Goal: Task Accomplishment & Management: Manage account settings

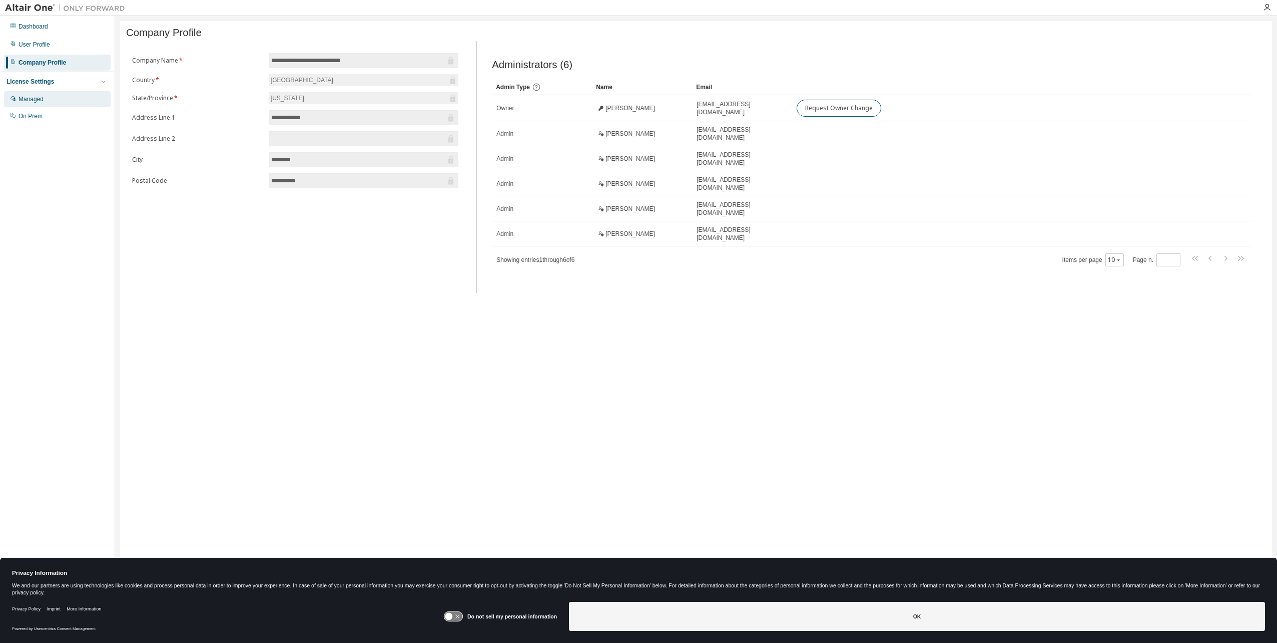
click at [70, 103] on div "Managed" at bounding box center [57, 99] width 107 height 16
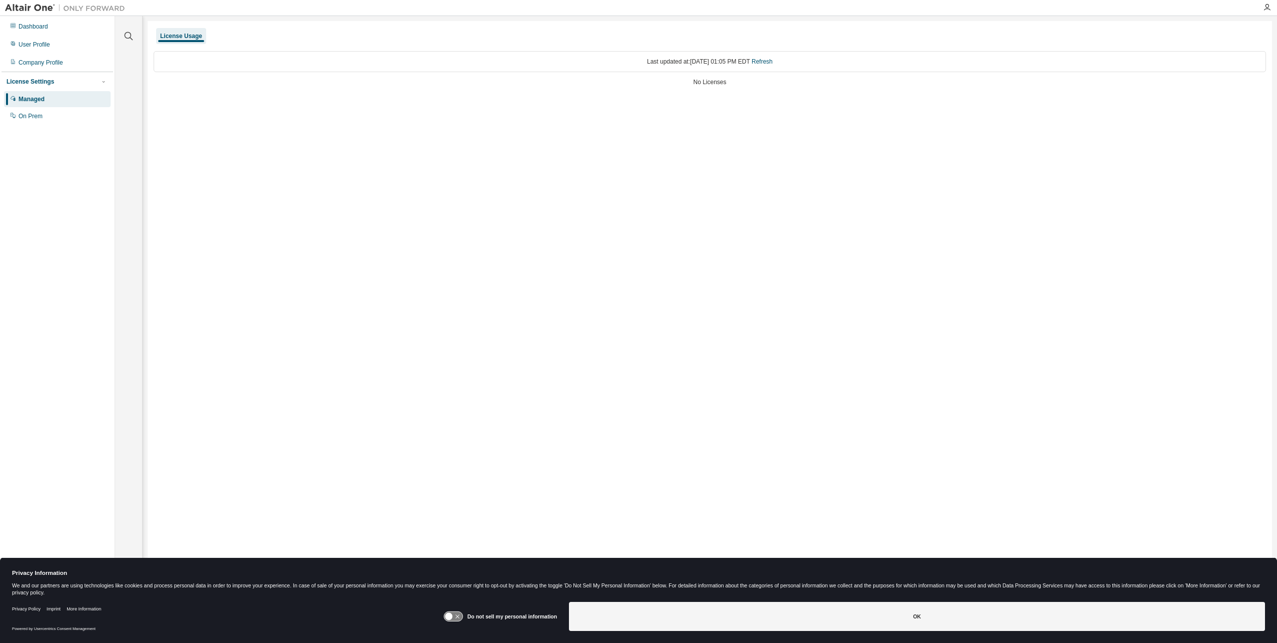
click at [232, 64] on div "Last updated at: [DATE] 01:05 PM EDT Refresh" at bounding box center [710, 61] width 1113 height 21
click at [710, 57] on div "Last updated at: [DATE] 01:05 PM EDT Refresh" at bounding box center [710, 61] width 1113 height 21
click at [761, 84] on div "No Licenses" at bounding box center [710, 82] width 1113 height 8
click at [692, 85] on div "No Licenses" at bounding box center [710, 82] width 1113 height 8
click at [105, 80] on icon "button" at bounding box center [104, 82] width 6 height 6
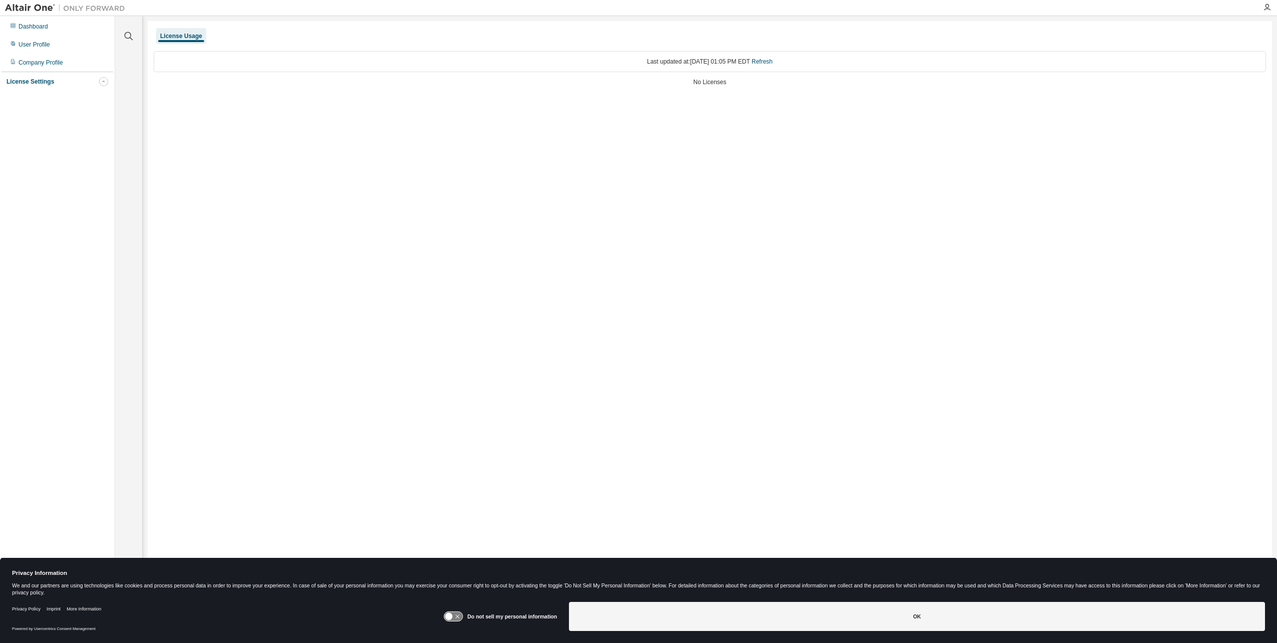
click at [105, 80] on icon "button" at bounding box center [104, 82] width 6 height 6
click at [1270, 6] on icon "button" at bounding box center [1267, 8] width 8 height 8
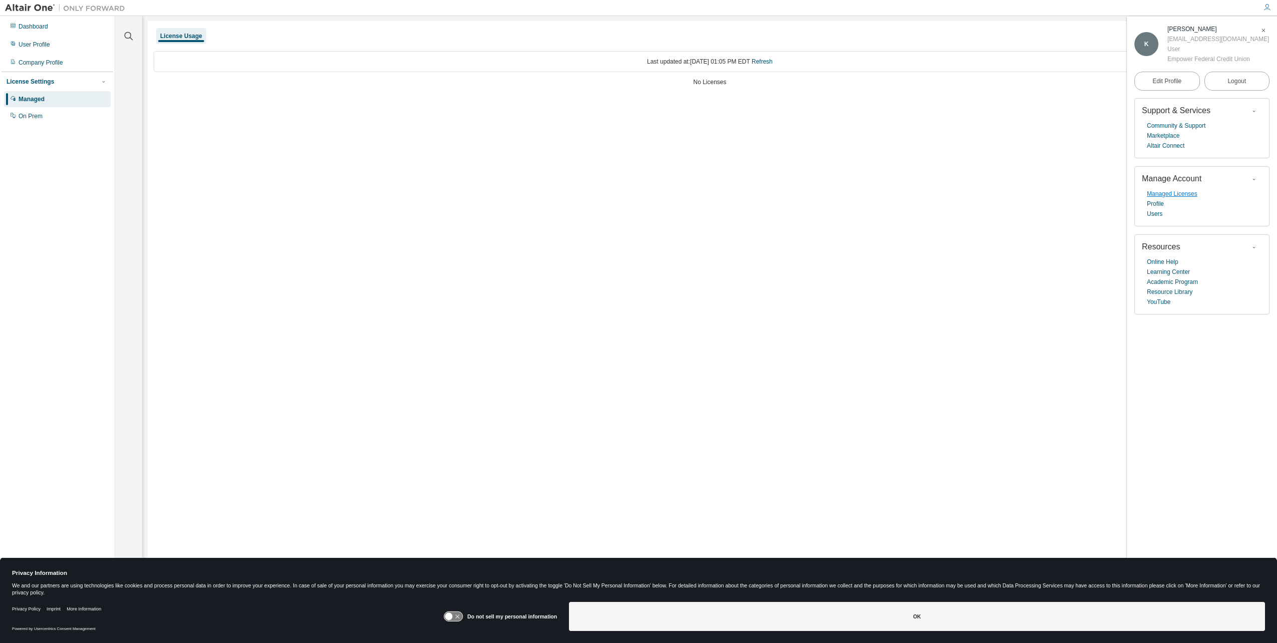
click at [1185, 196] on link "Managed Licenses" at bounding box center [1172, 194] width 51 height 10
click at [1239, 83] on span "Logout" at bounding box center [1237, 81] width 19 height 10
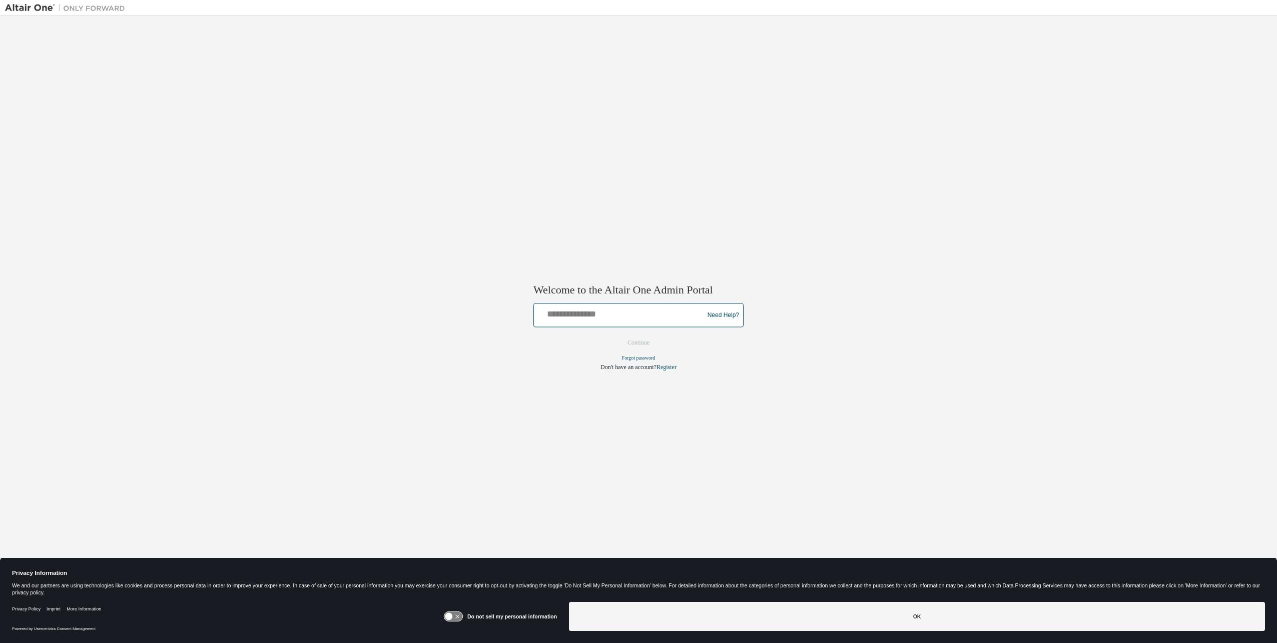
click at [586, 320] on input "text" at bounding box center [620, 313] width 165 height 15
type input "**********"
click at [650, 340] on button "Continue" at bounding box center [638, 342] width 43 height 15
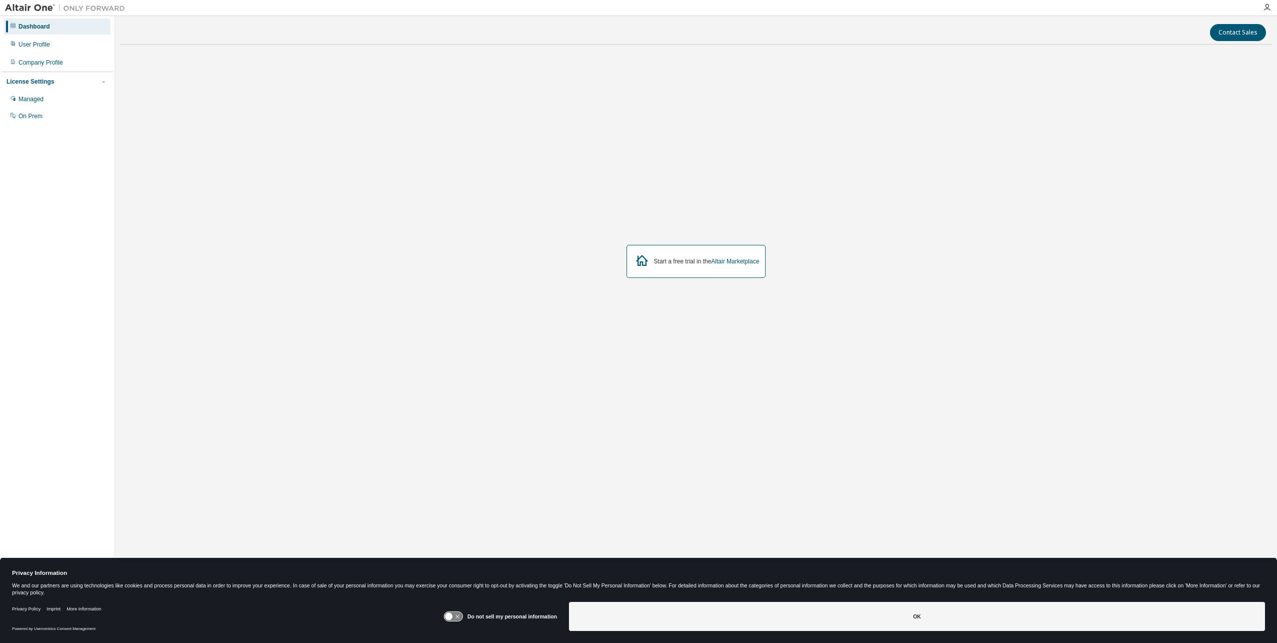
click at [1262, 7] on div at bounding box center [1267, 8] width 20 height 8
click at [1266, 9] on icon "button" at bounding box center [1267, 8] width 8 height 8
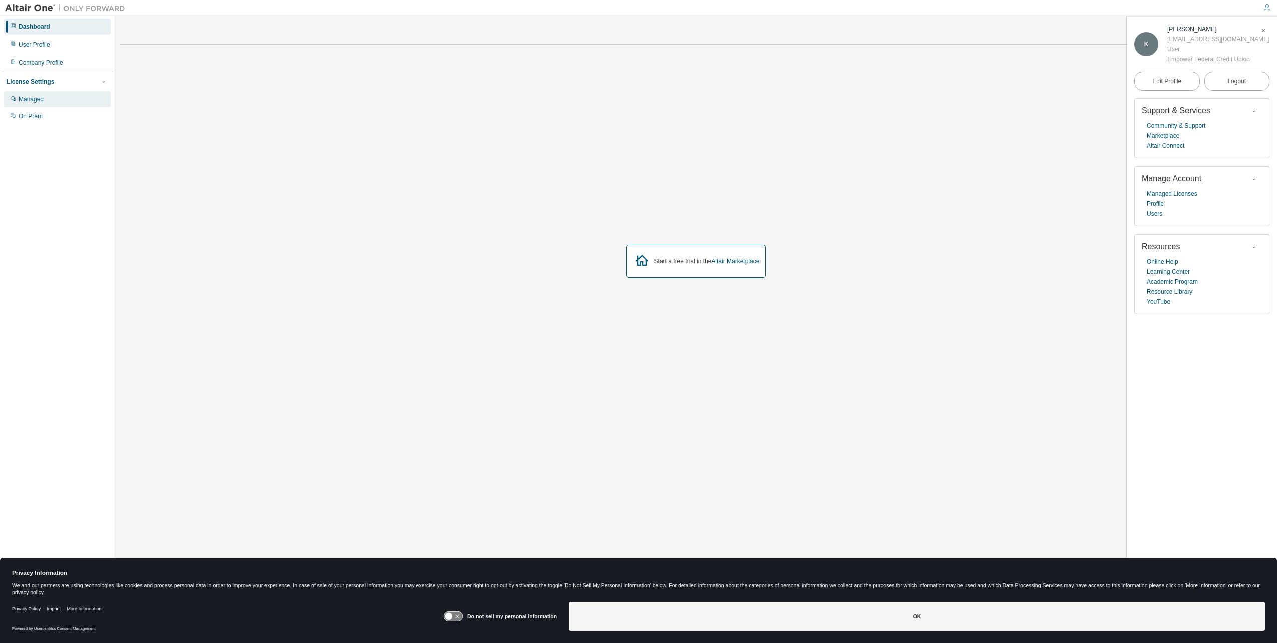
click at [32, 100] on div "Managed" at bounding box center [31, 99] width 25 height 8
